Goal: Task Accomplishment & Management: Manage account settings

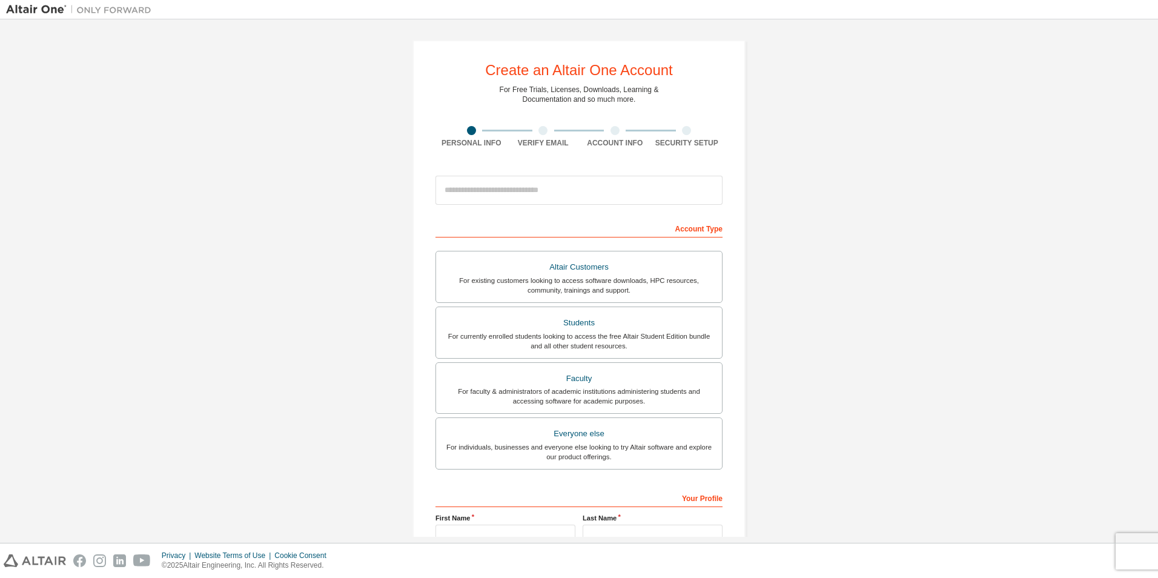
scroll to position [60, 0]
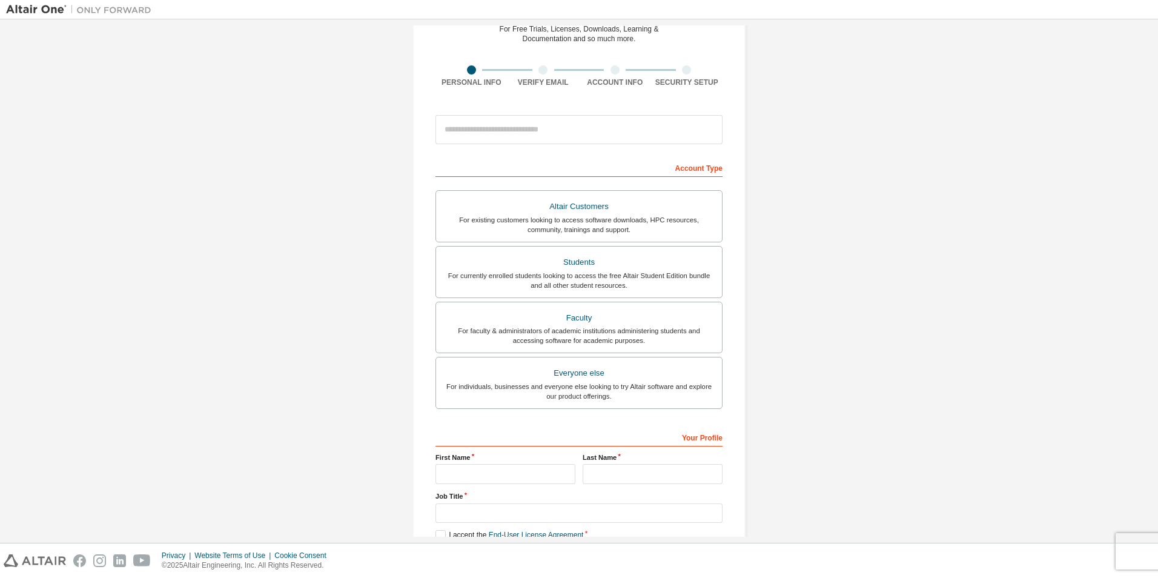
click at [623, 225] on div "For existing customers looking to access software downloads, HPC resources, com…" at bounding box center [578, 224] width 271 height 19
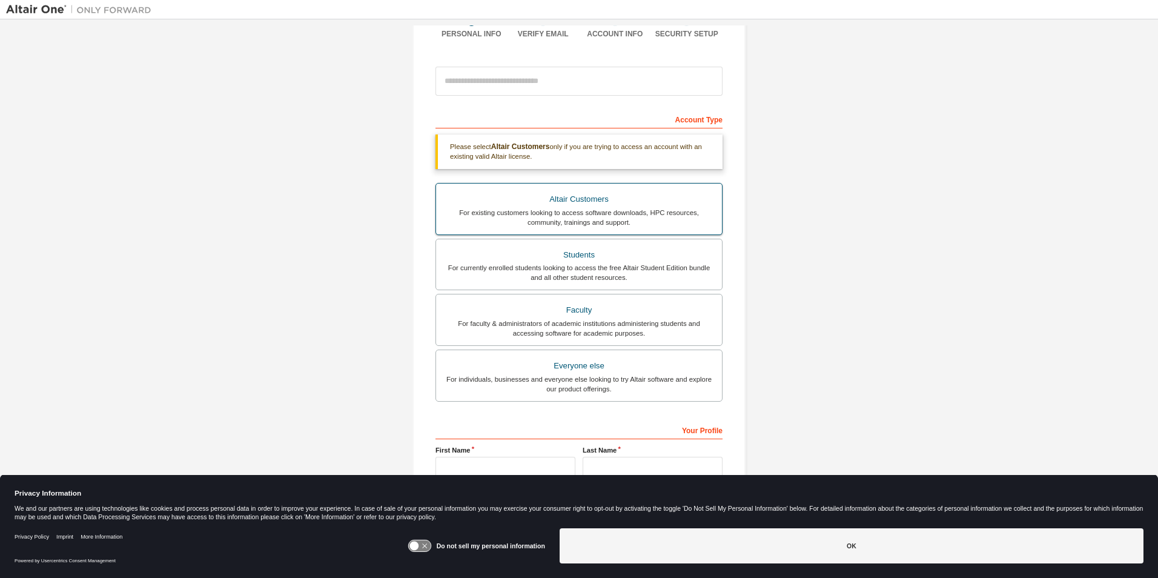
scroll to position [172, 0]
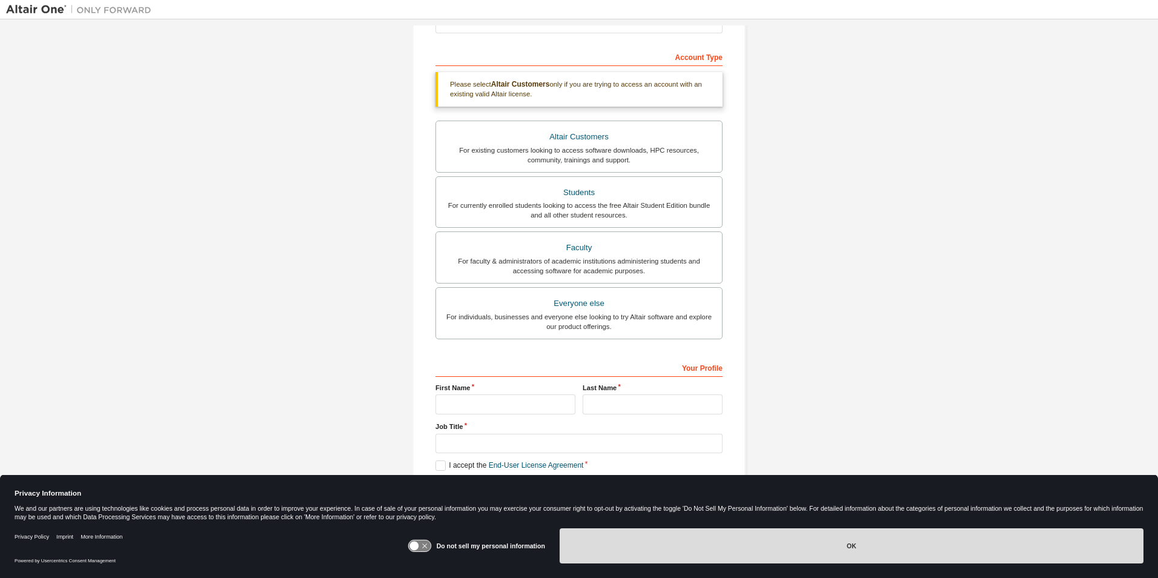
click at [732, 534] on button "OK" at bounding box center [852, 545] width 584 height 35
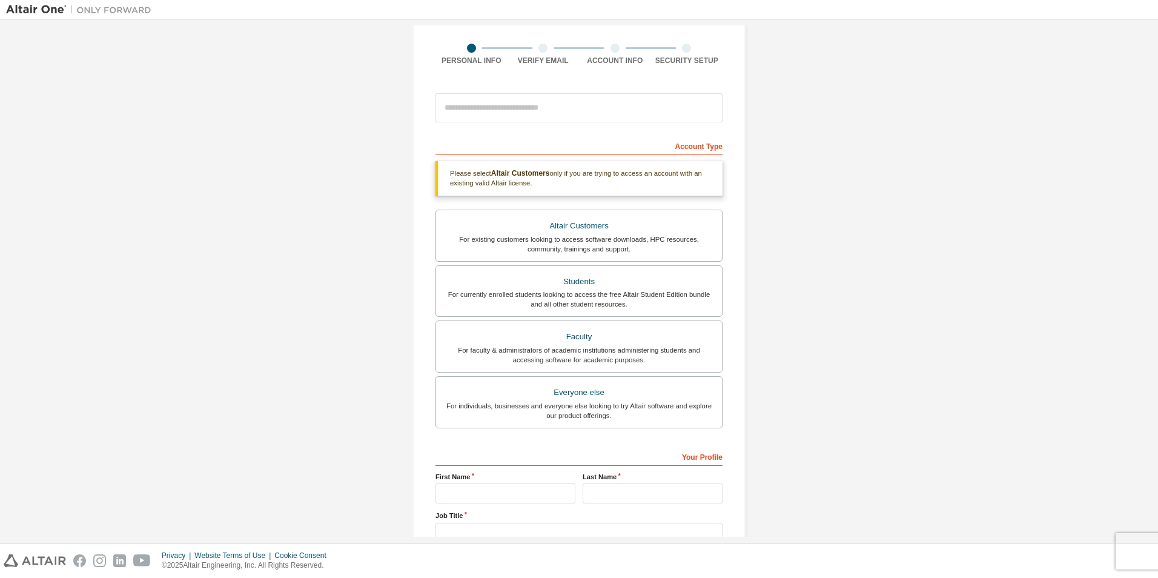
scroll to position [0, 0]
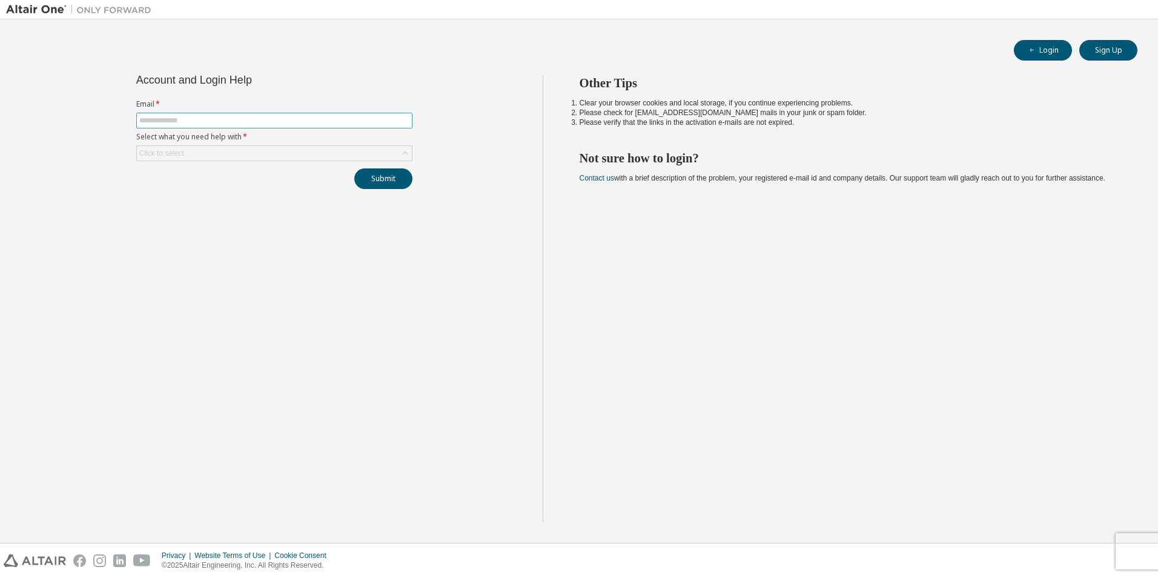
click at [240, 122] on input "text" at bounding box center [274, 121] width 270 height 10
type input "**********"
click at [366, 155] on div "Click to select" at bounding box center [274, 153] width 275 height 15
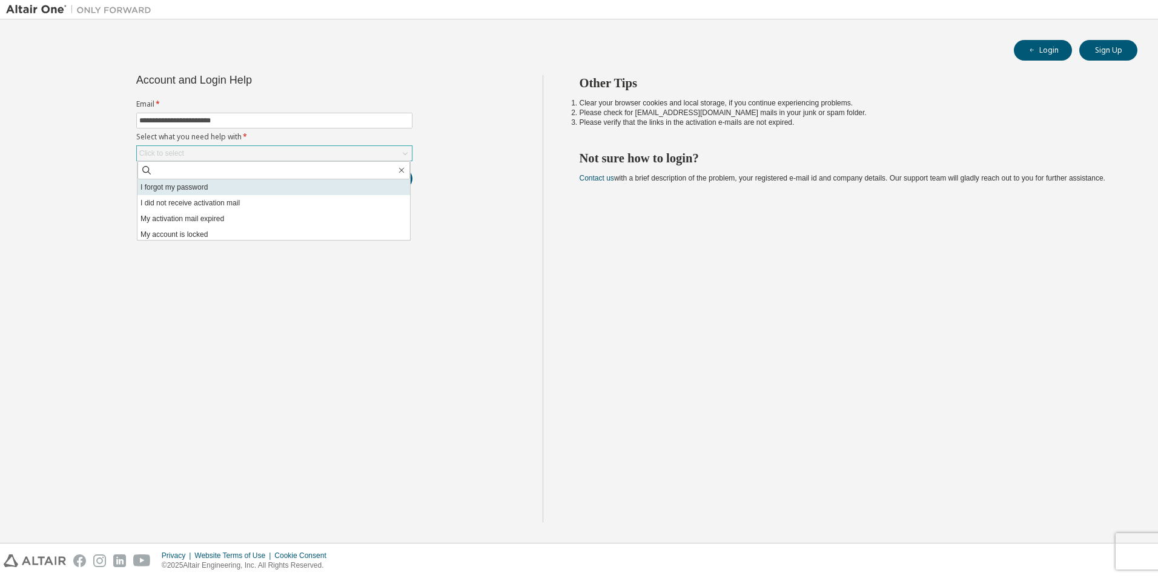
click at [298, 193] on li "I forgot my password" at bounding box center [274, 187] width 273 height 16
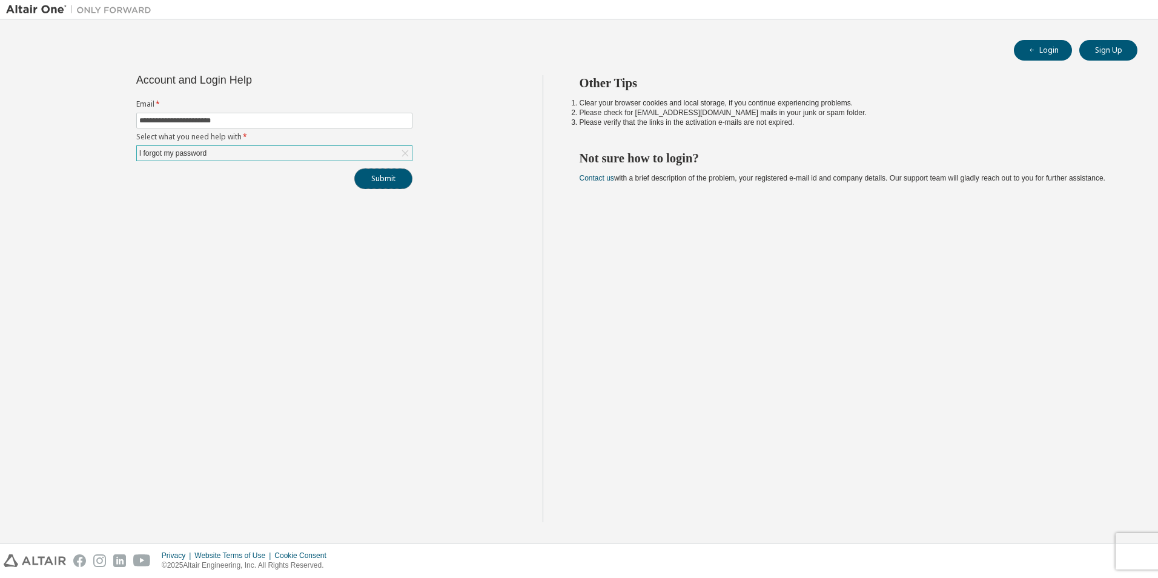
click at [359, 179] on button "Submit" at bounding box center [383, 178] width 58 height 21
click at [959, 374] on div "Other Tips Clear your browser cookies and local storage, if you continue experi…" at bounding box center [848, 298] width 610 height 447
